Goal: Information Seeking & Learning: Learn about a topic

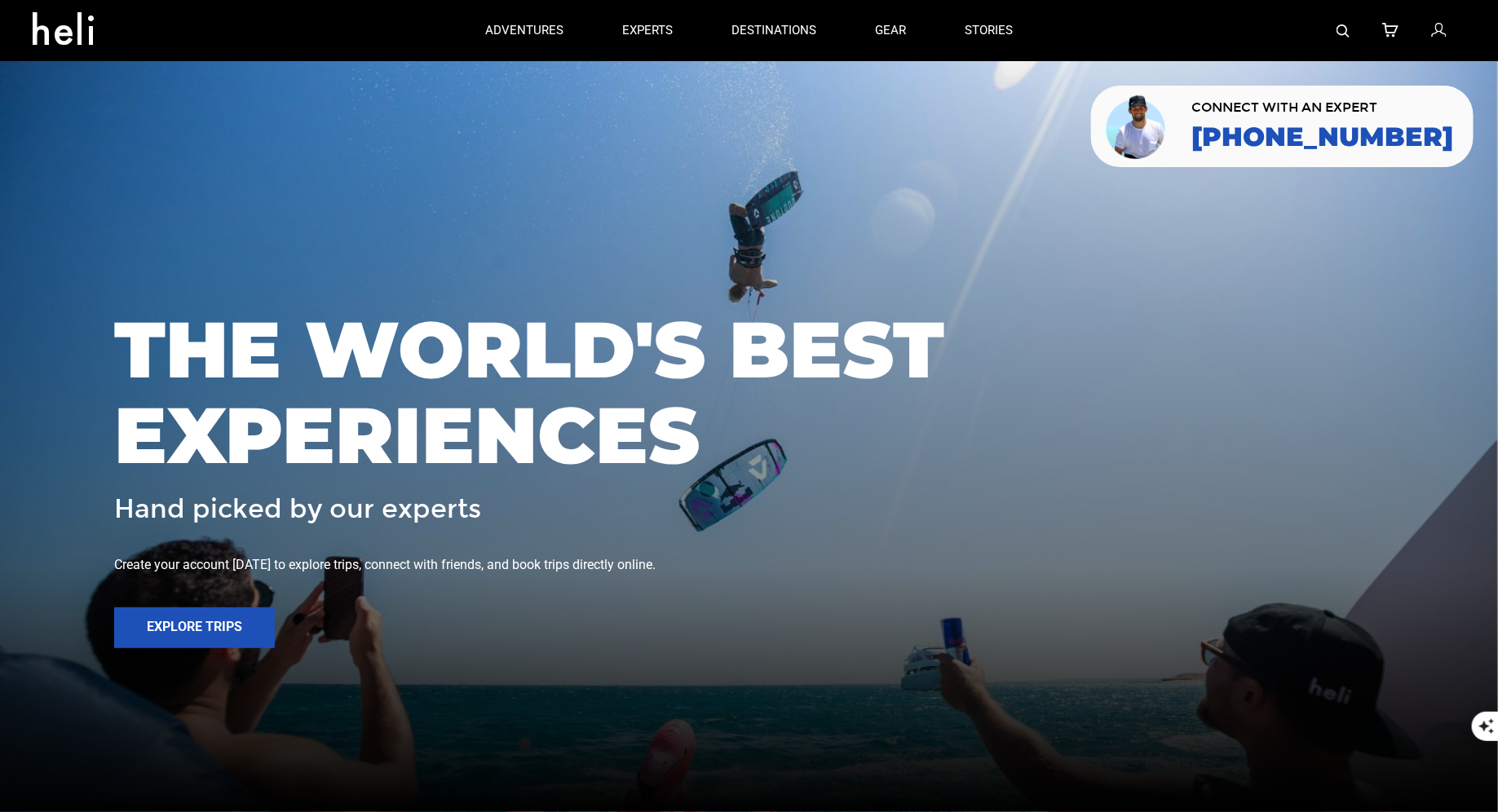
click at [1345, 28] on img at bounding box center [1343, 31] width 13 height 13
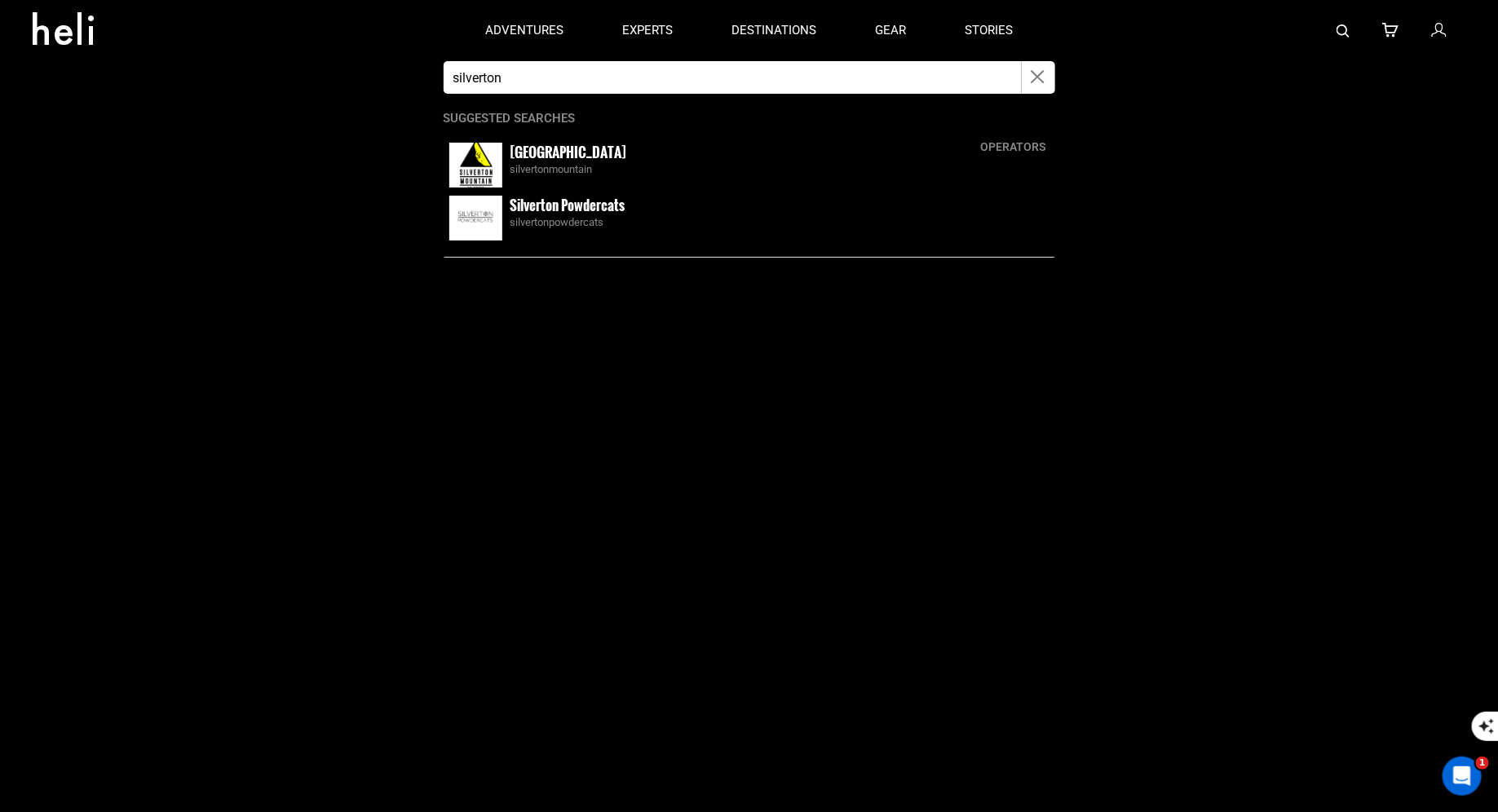
type input "silverton"
click at [522, 170] on div "silvertonmountain" at bounding box center [780, 170] width 539 height 16
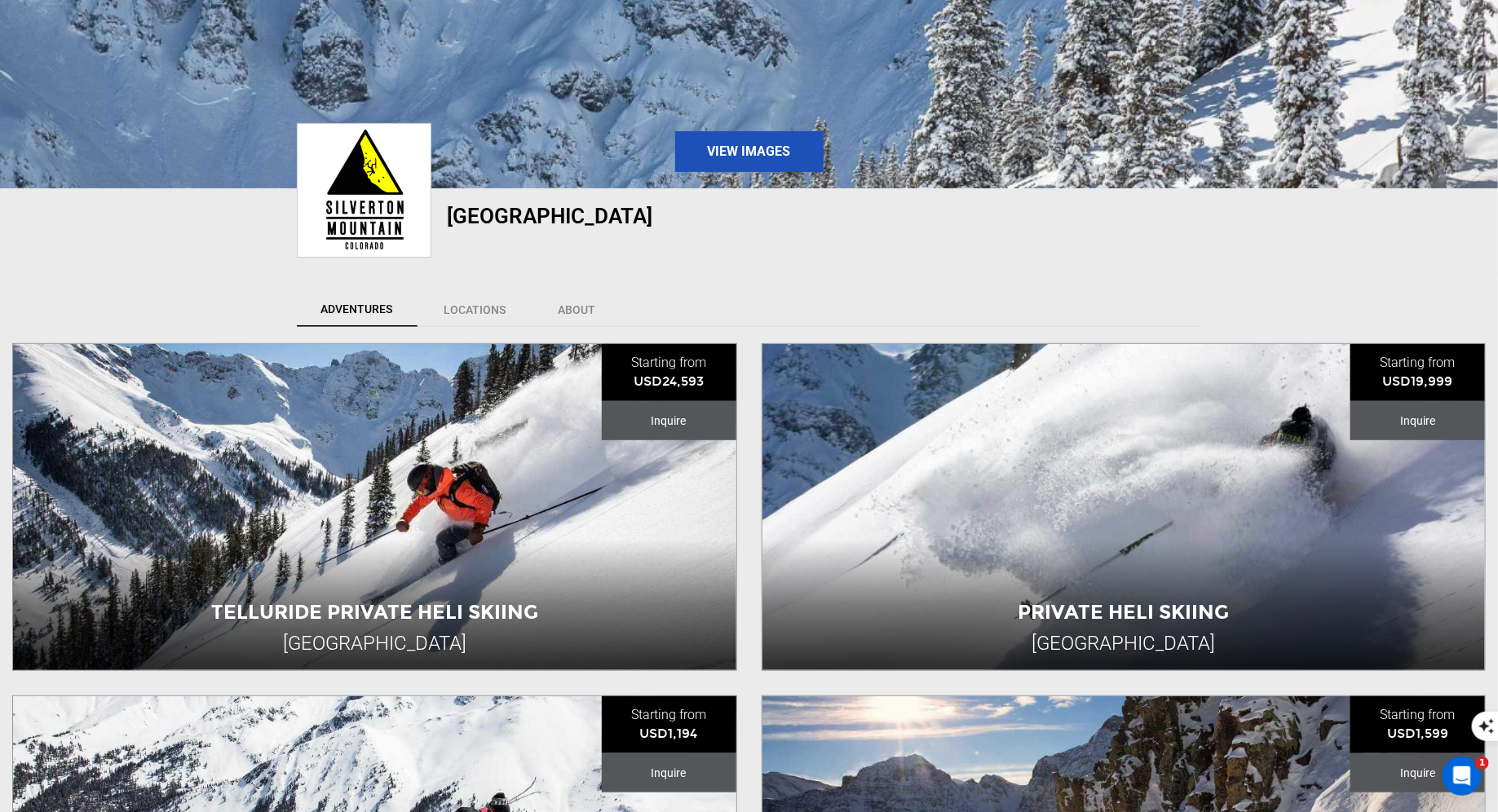
scroll to position [474, 0]
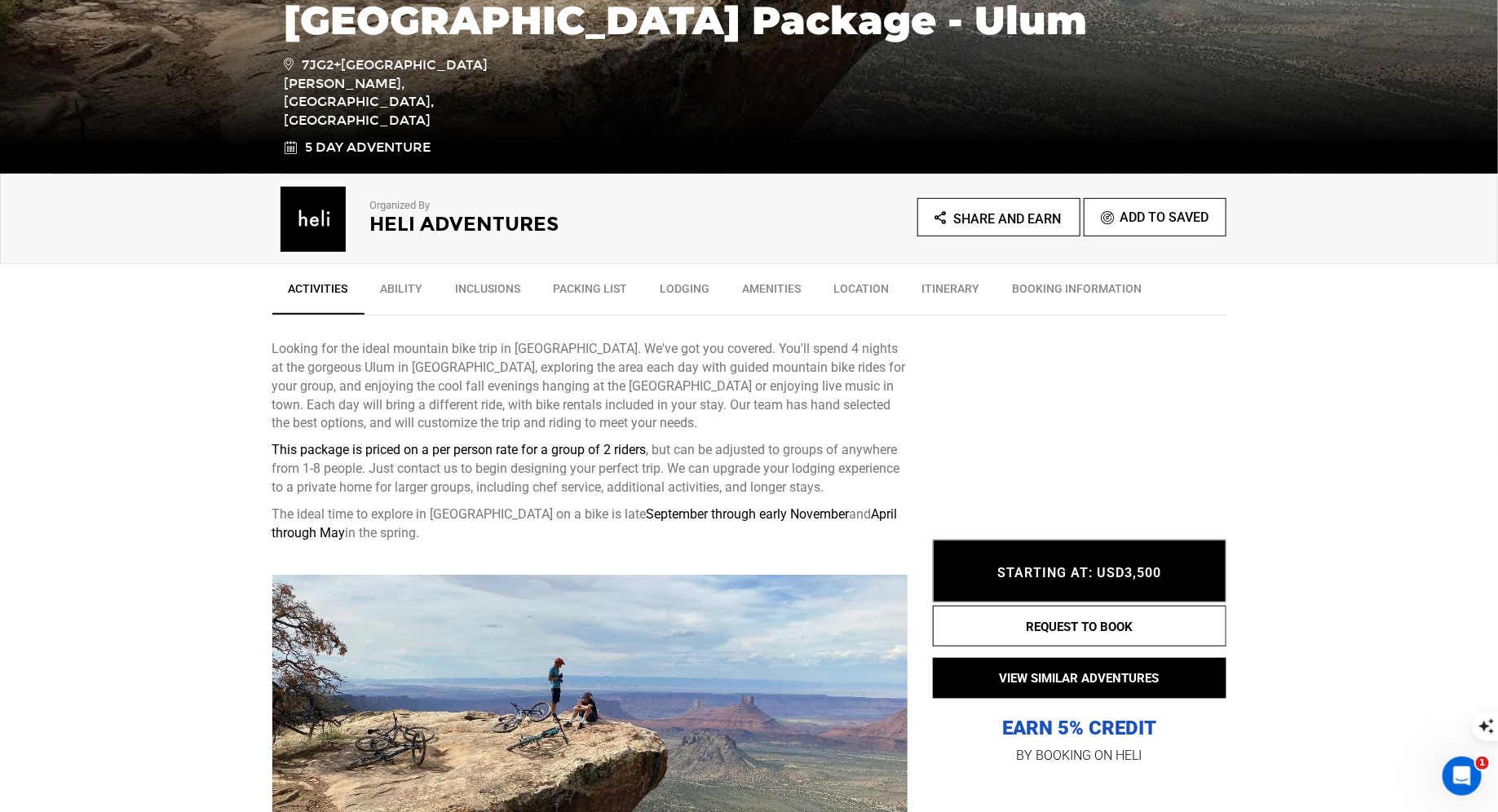
scroll to position [715, 0]
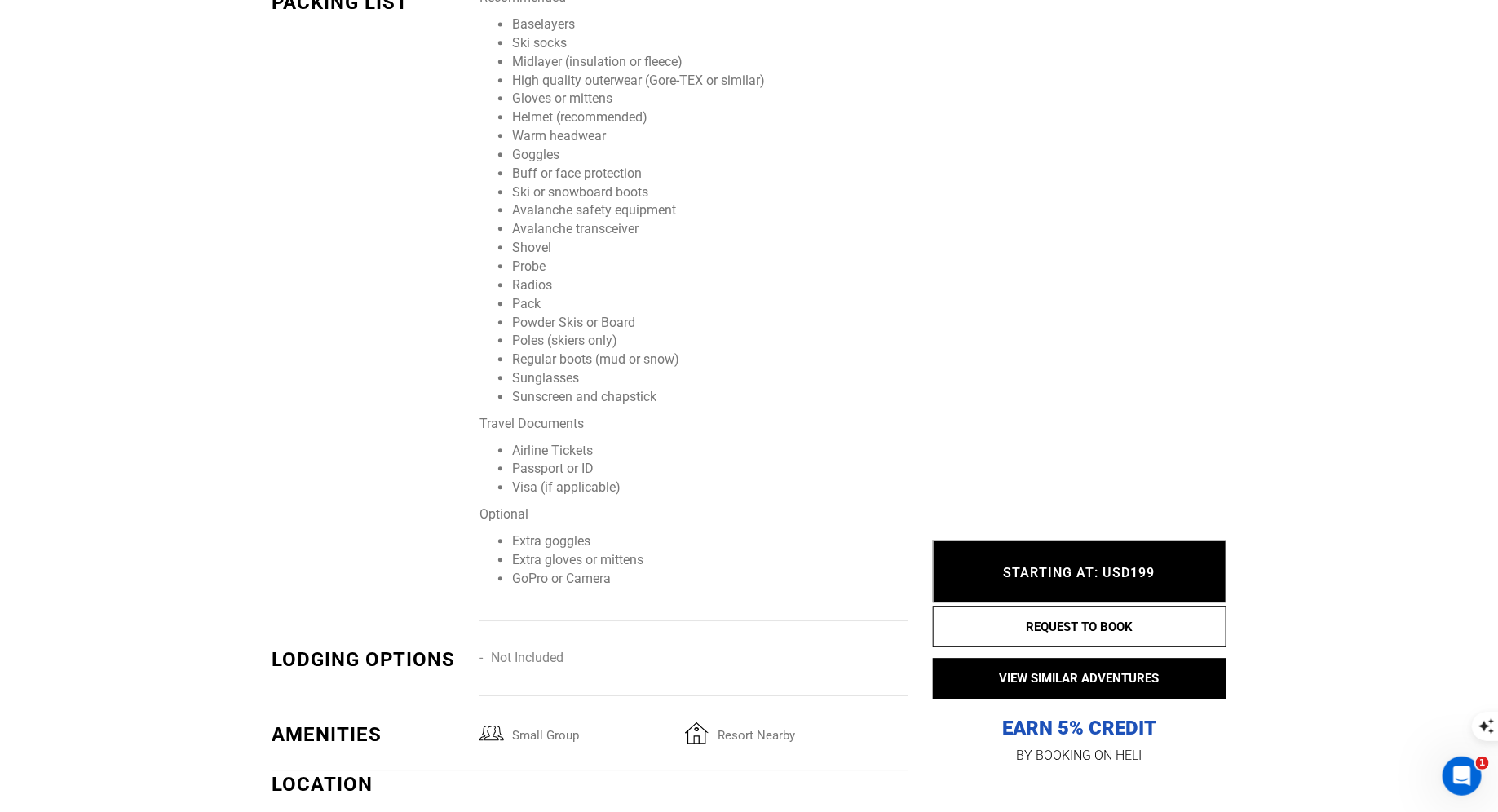
scroll to position [2460, 0]
